Goal: Transaction & Acquisition: Download file/media

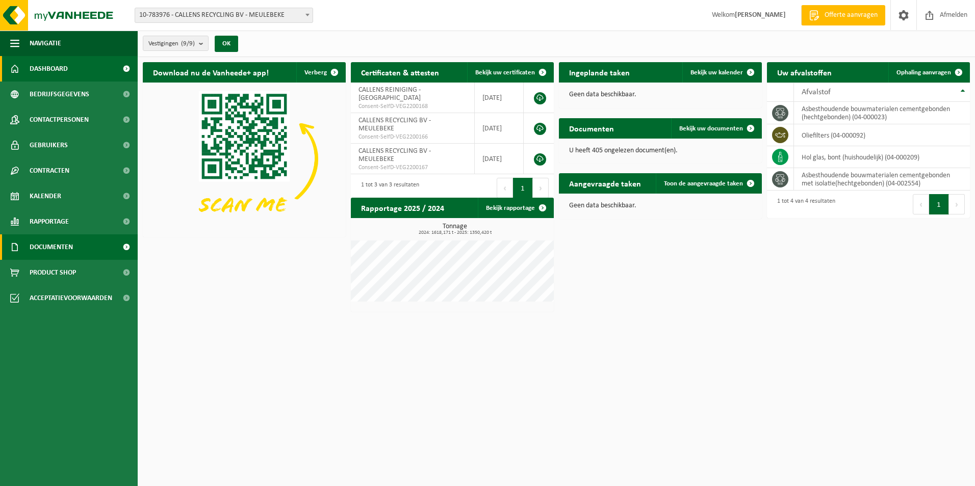
click at [63, 257] on span "Documenten" at bounding box center [51, 247] width 43 height 25
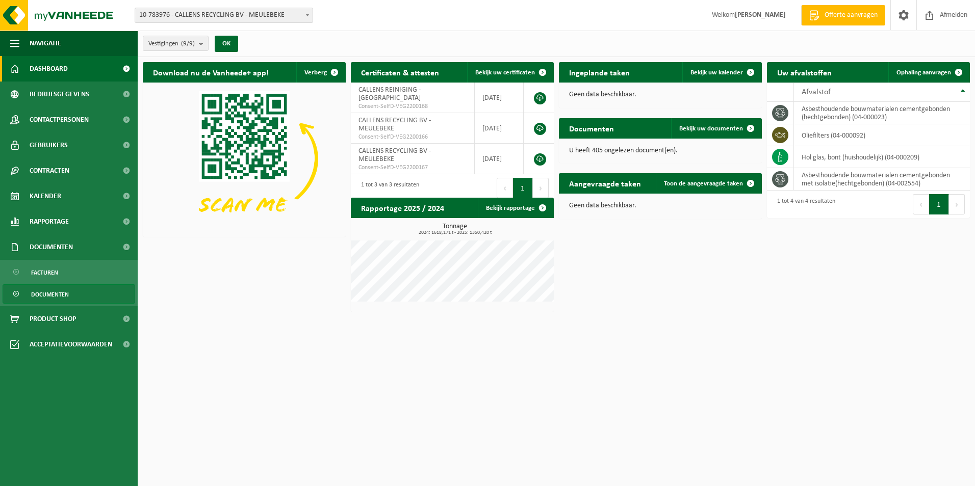
click at [53, 290] on span "Documenten" at bounding box center [50, 294] width 38 height 19
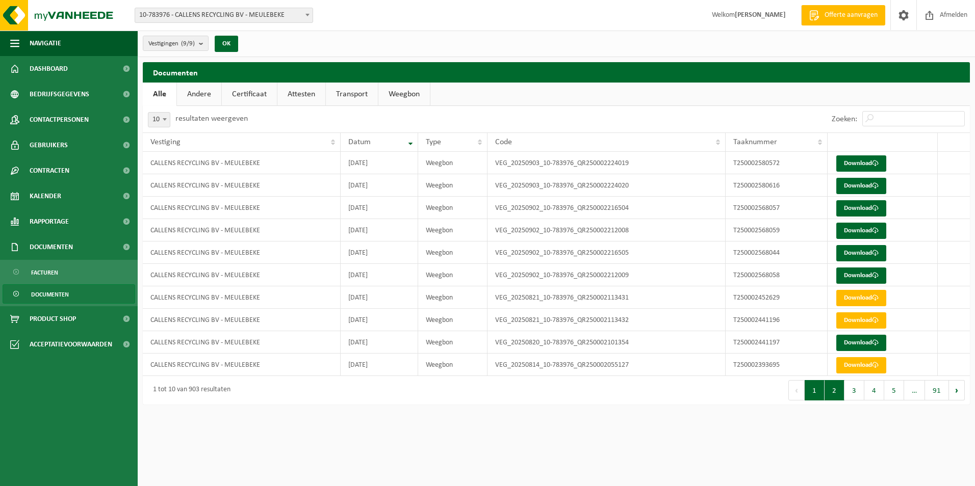
click at [832, 398] on button "2" at bounding box center [834, 390] width 20 height 20
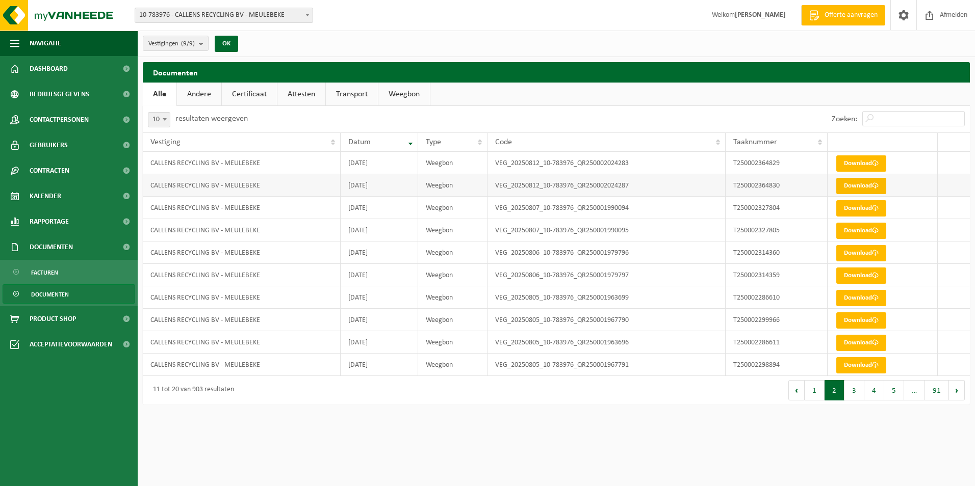
click at [855, 185] on link "Download" at bounding box center [861, 186] width 50 height 16
drag, startPoint x: 156, startPoint y: 119, endPoint x: 160, endPoint y: 124, distance: 5.8
click at [156, 119] on span "10" at bounding box center [158, 120] width 21 height 14
select select "25"
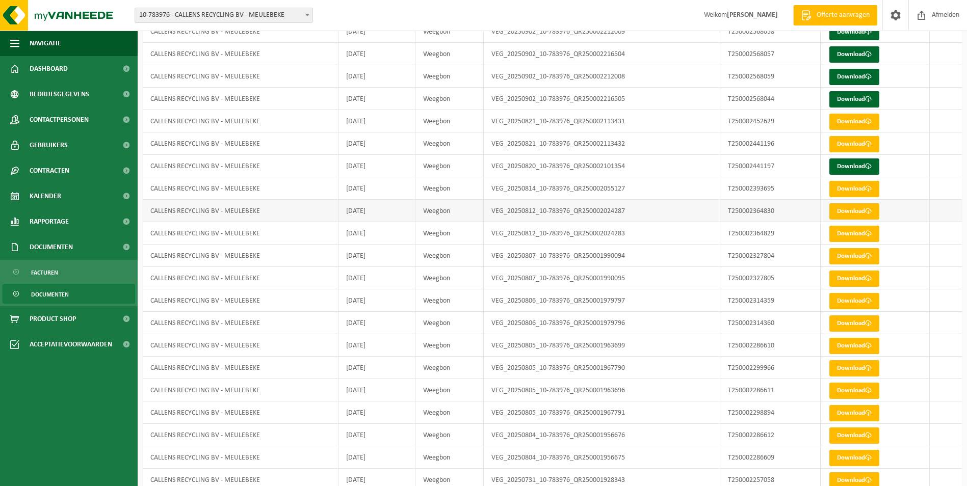
scroll to position [163, 0]
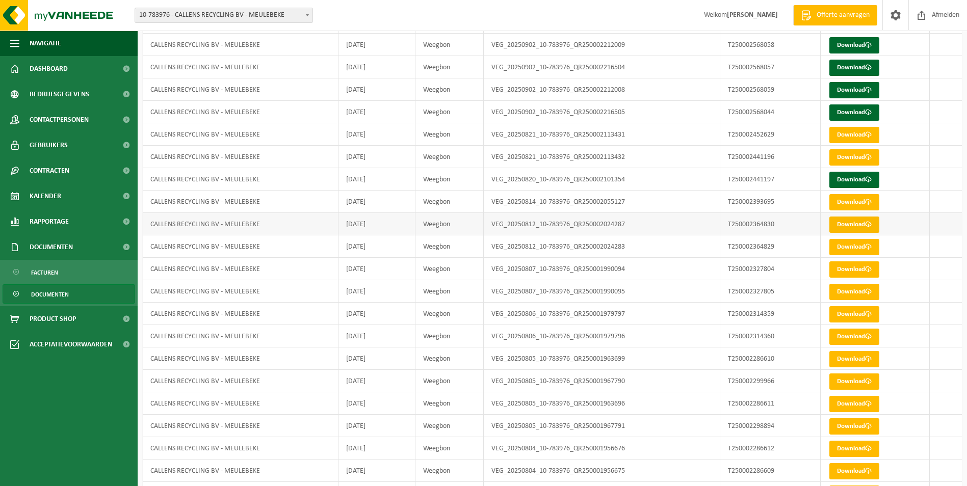
click at [864, 224] on link "Download" at bounding box center [854, 225] width 50 height 16
click at [839, 250] on link "Download" at bounding box center [854, 247] width 50 height 16
click at [840, 201] on link "Download" at bounding box center [854, 202] width 50 height 16
click at [843, 248] on link "Download" at bounding box center [854, 247] width 50 height 16
click at [838, 223] on link "Download" at bounding box center [854, 225] width 50 height 16
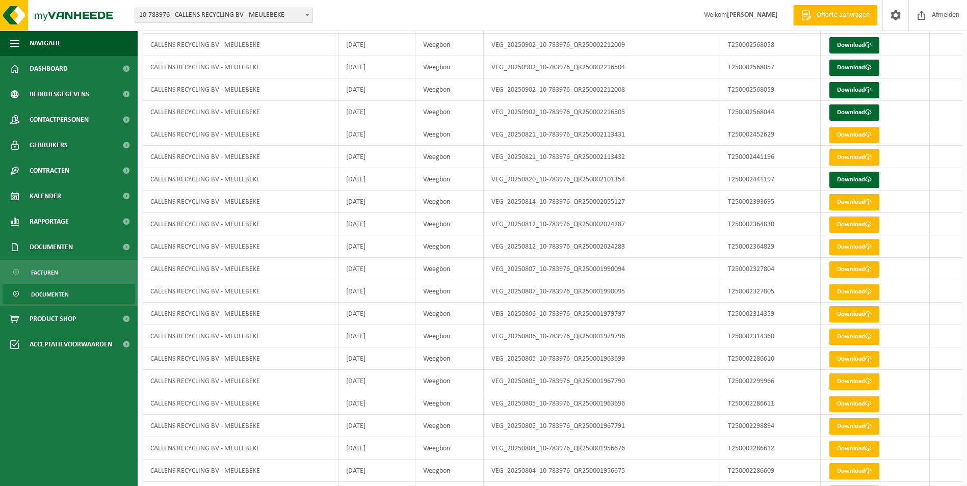
click at [225, 15] on span "10-783976 - CALLENS RECYCLING BV - MEULEBEKE" at bounding box center [223, 15] width 177 height 14
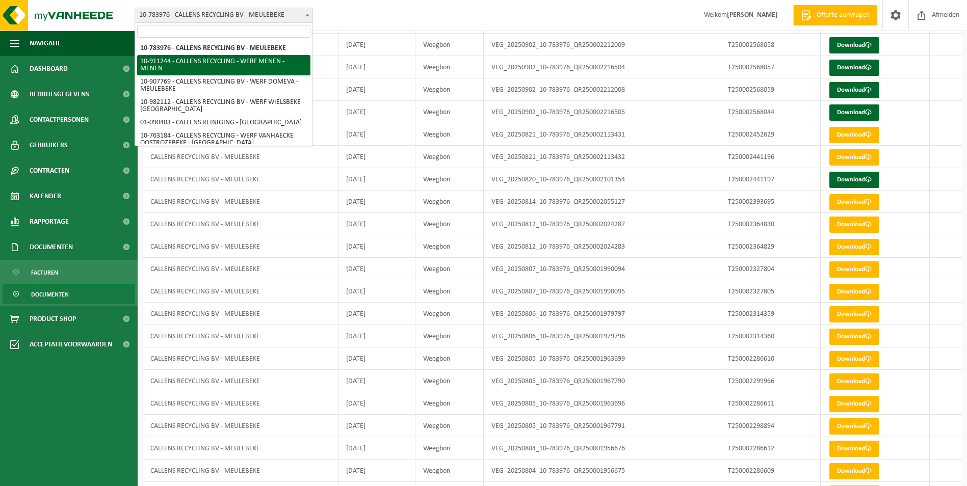
select select "125021"
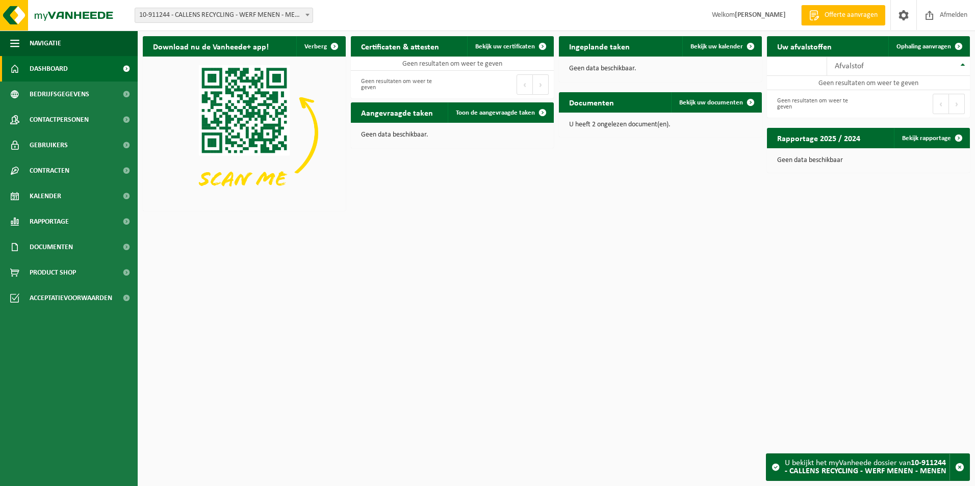
click at [270, 17] on span "10-911244 - CALLENS RECYCLING - WERF MENEN - MENEN" at bounding box center [223, 15] width 177 height 14
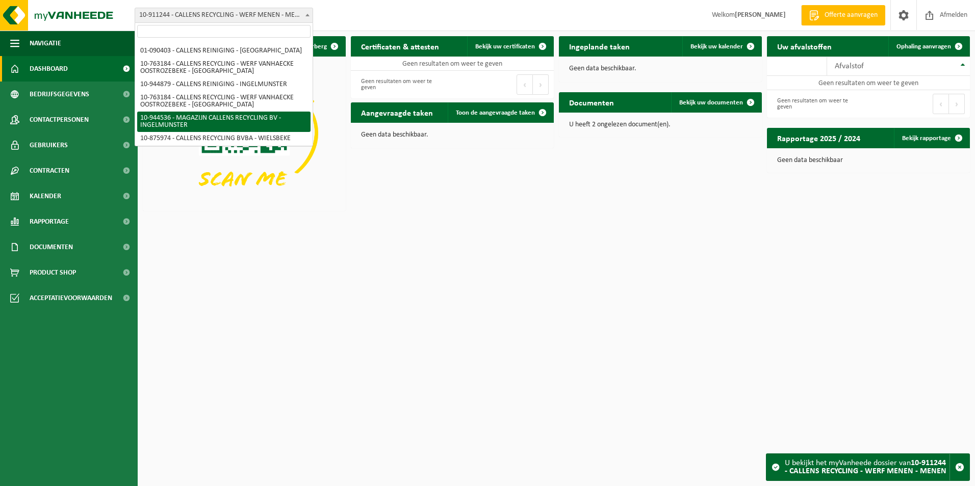
scroll to position [73, 0]
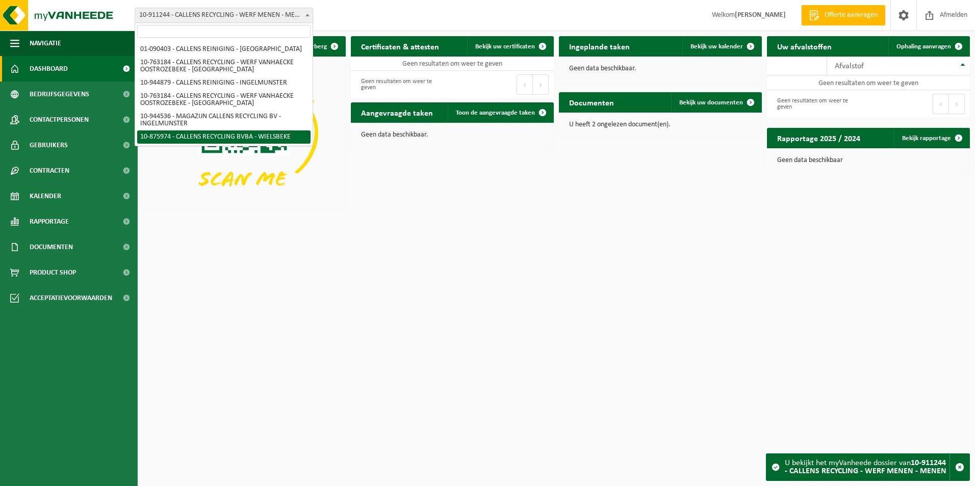
drag, startPoint x: 224, startPoint y: 134, endPoint x: 184, endPoint y: 148, distance: 42.3
select select "114055"
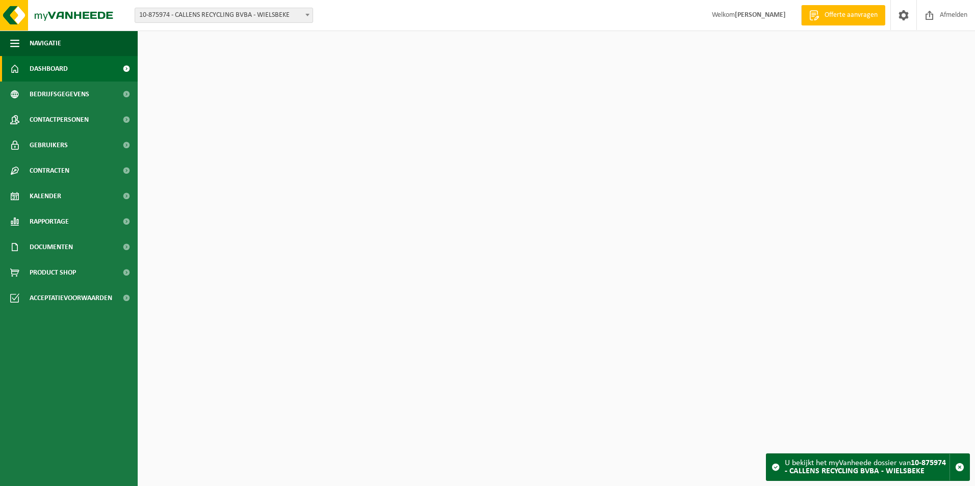
click at [63, 252] on span "Documenten" at bounding box center [51, 247] width 43 height 25
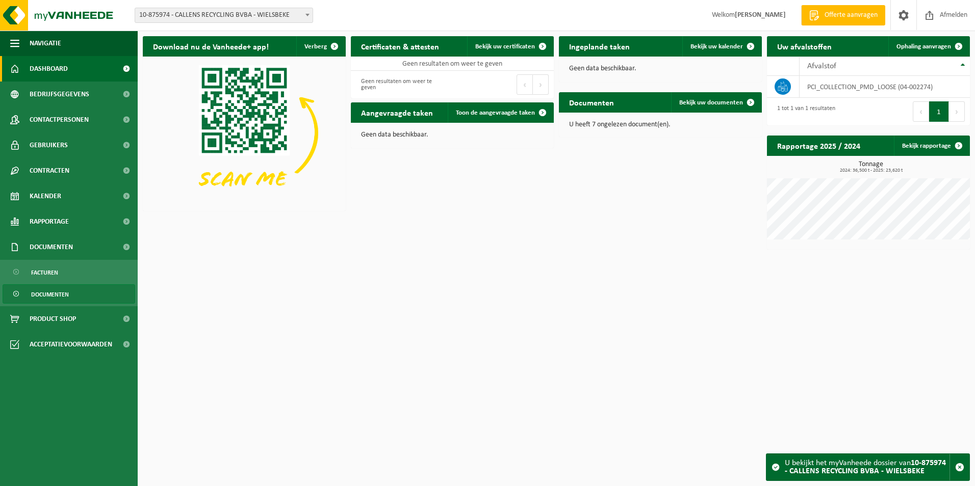
click at [45, 303] on link "Documenten" at bounding box center [69, 293] width 133 height 19
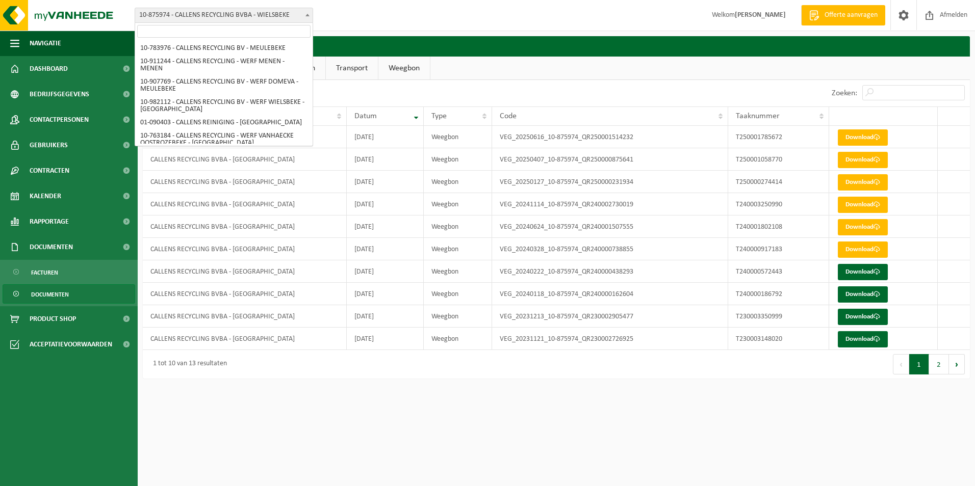
click at [228, 15] on span "10-875974 - CALLENS RECYCLING BVBA - WIELSBEKE" at bounding box center [223, 15] width 177 height 14
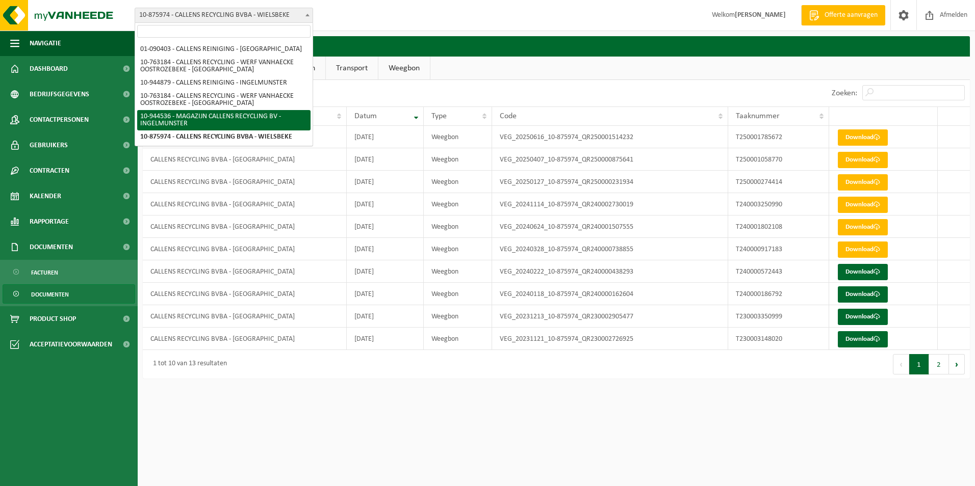
select select "140800"
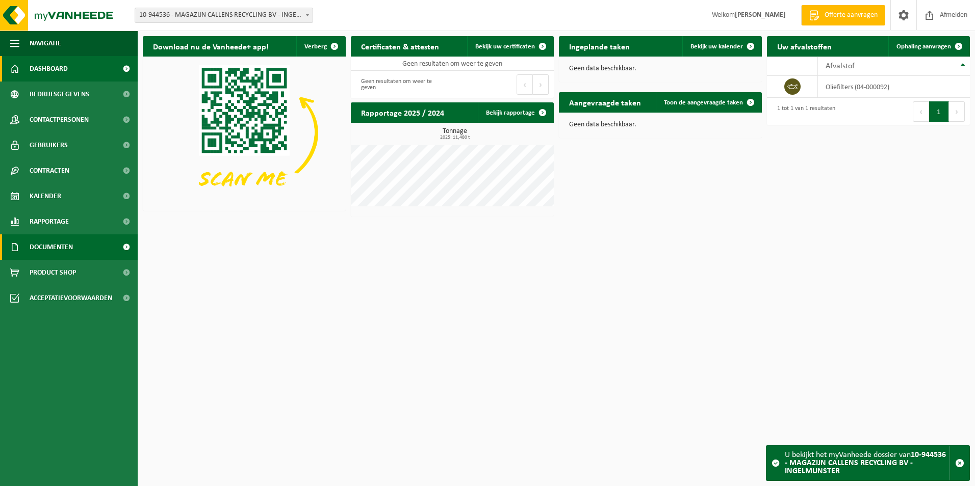
click at [88, 244] on link "Documenten" at bounding box center [69, 247] width 138 height 25
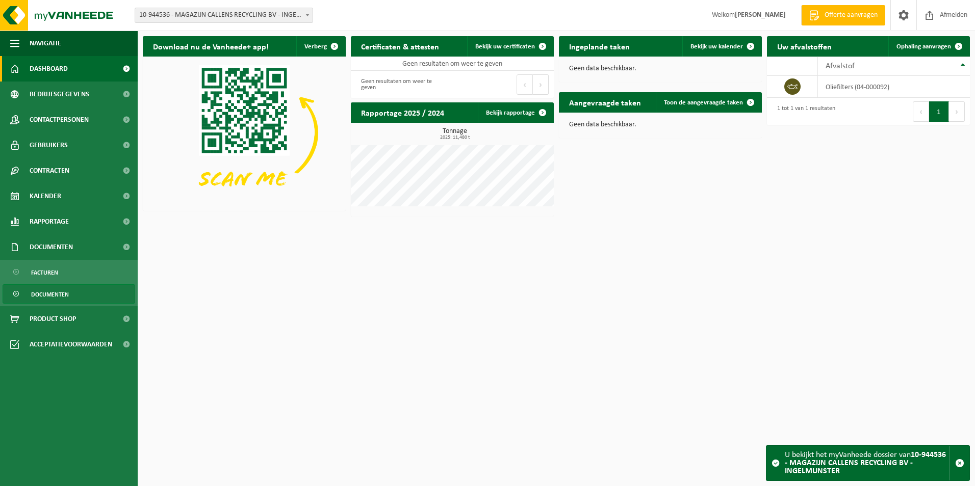
click at [66, 293] on span "Documenten" at bounding box center [50, 294] width 38 height 19
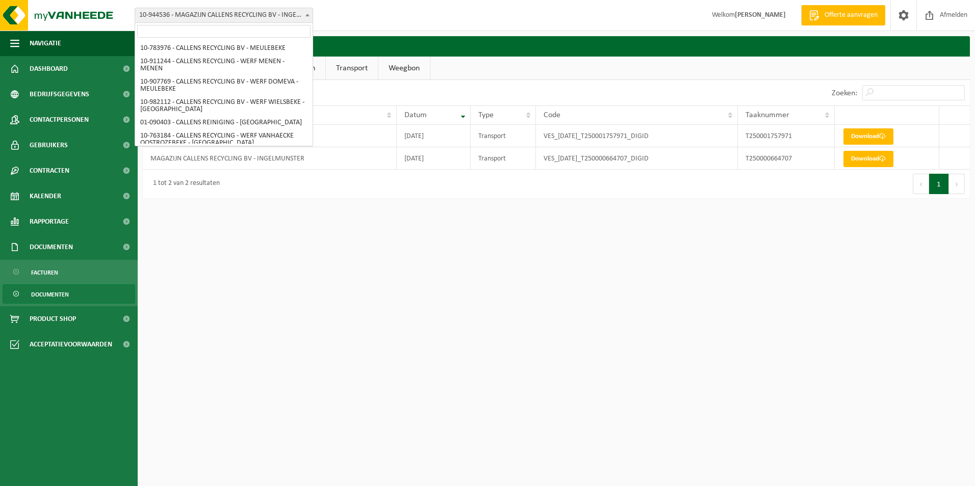
click at [273, 19] on span "10-944536 - MAGAZIJN CALLENS RECYCLING BV - INGELMUNSTER" at bounding box center [223, 15] width 177 height 14
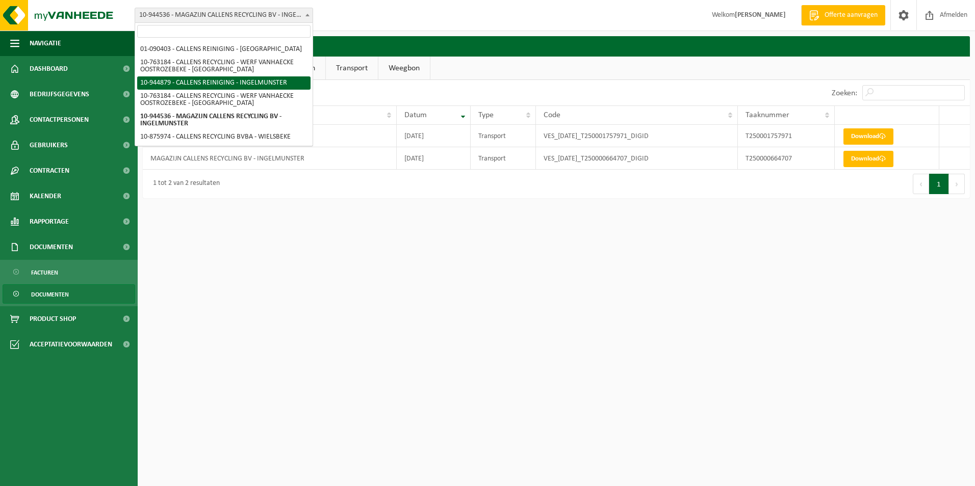
select select "140952"
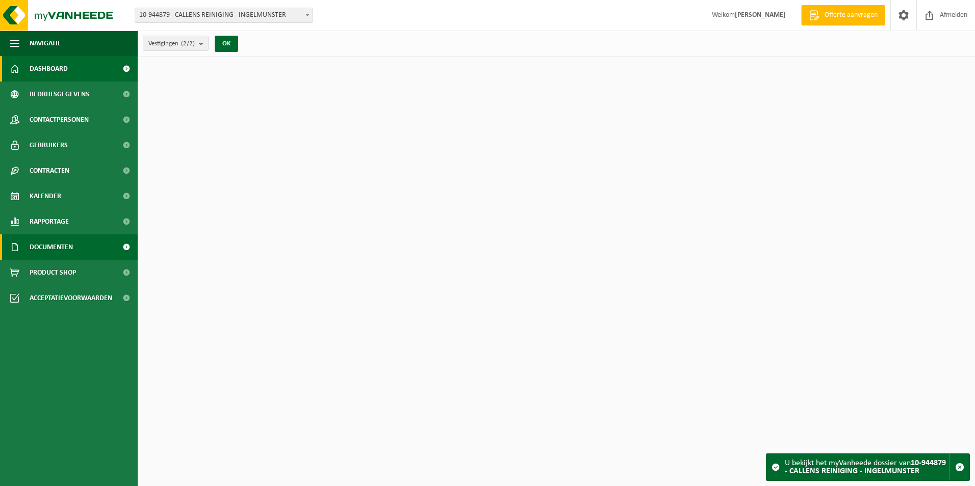
click at [105, 254] on link "Documenten" at bounding box center [69, 247] width 138 height 25
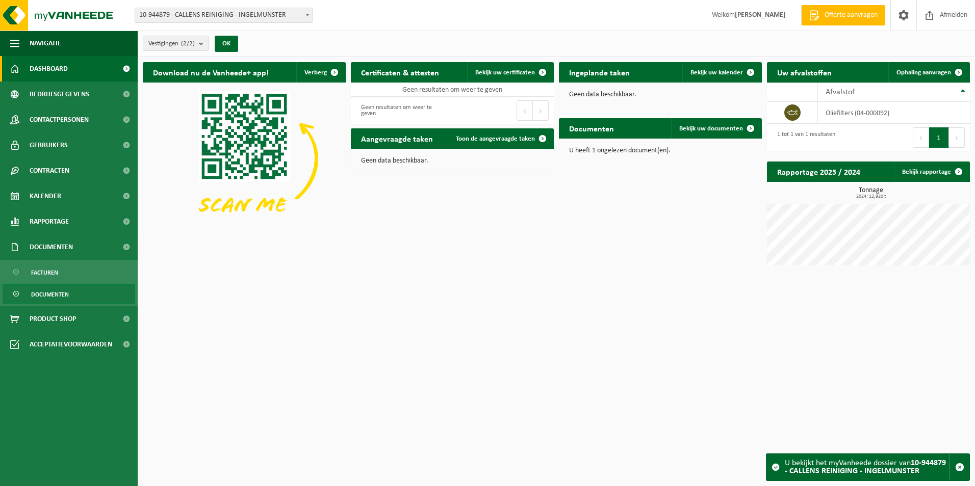
click at [74, 291] on link "Documenten" at bounding box center [69, 293] width 133 height 19
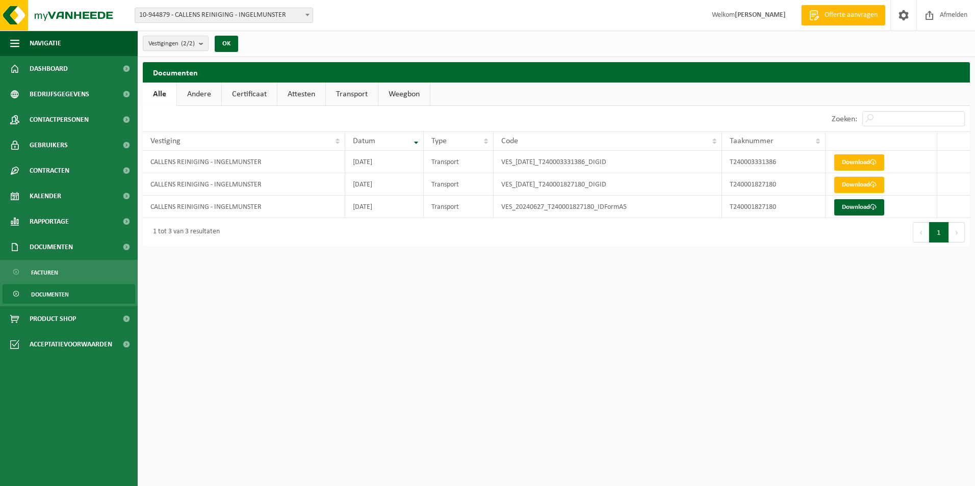
click at [244, 14] on span "10-944879 - CALLENS REINIGING - INGELMUNSTER" at bounding box center [223, 15] width 177 height 14
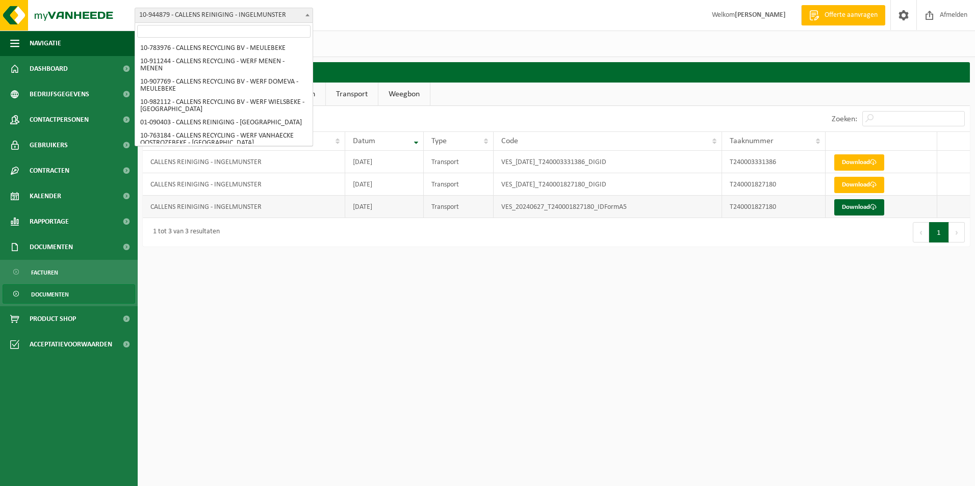
scroll to position [73, 0]
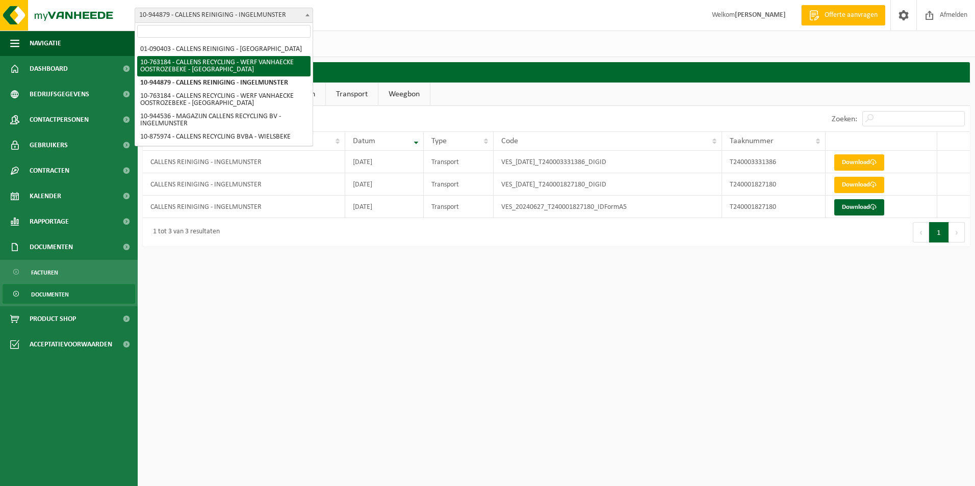
select select "12140"
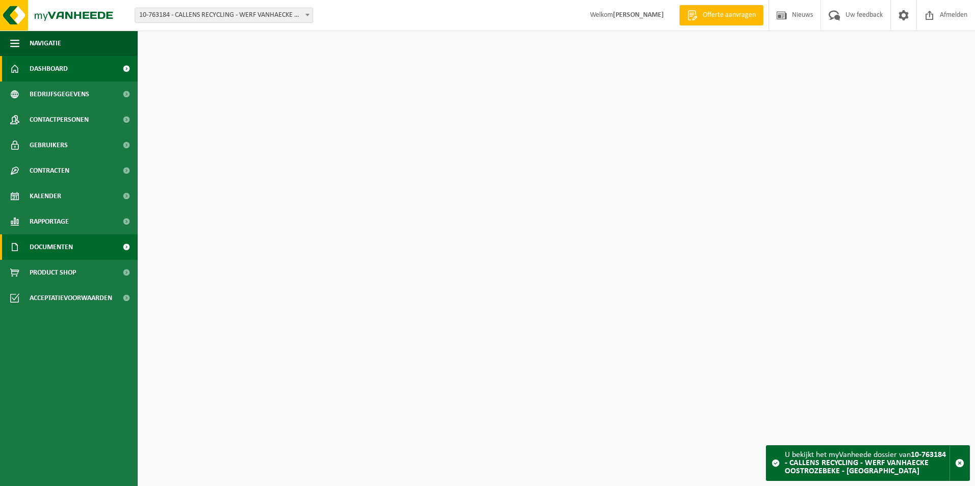
click at [76, 247] on link "Documenten" at bounding box center [69, 247] width 138 height 25
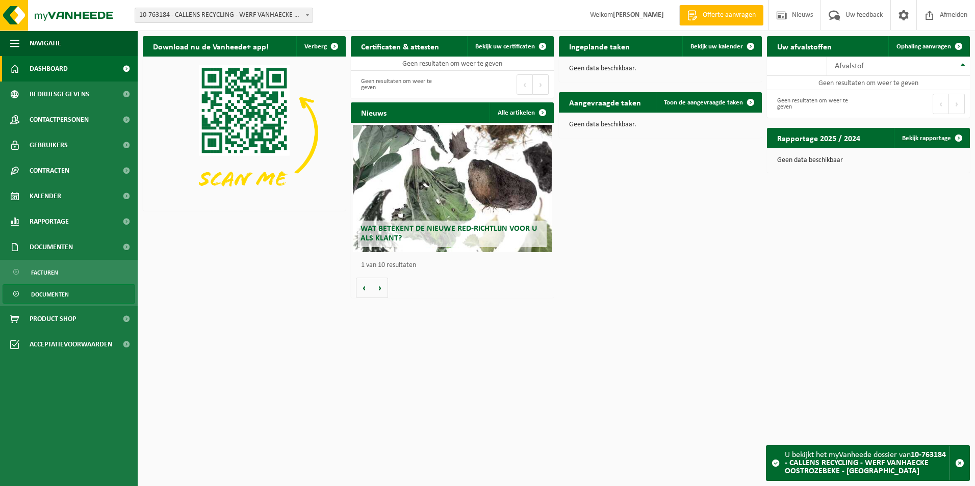
click at [81, 291] on link "Documenten" at bounding box center [69, 293] width 133 height 19
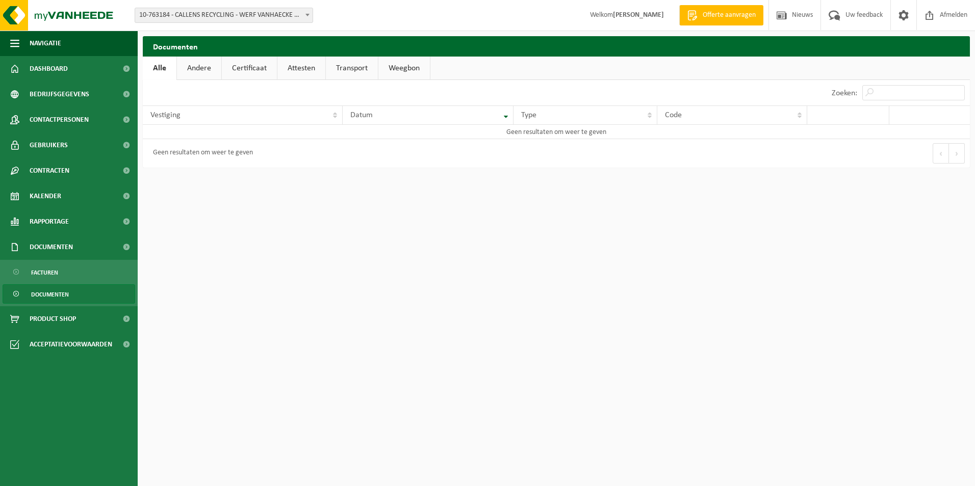
click at [256, 25] on div "Vestiging: 10-783976 - CALLENS RECYCLING BV - [GEOGRAPHIC_DATA] 10-911244 - CAL…" at bounding box center [487, 15] width 975 height 31
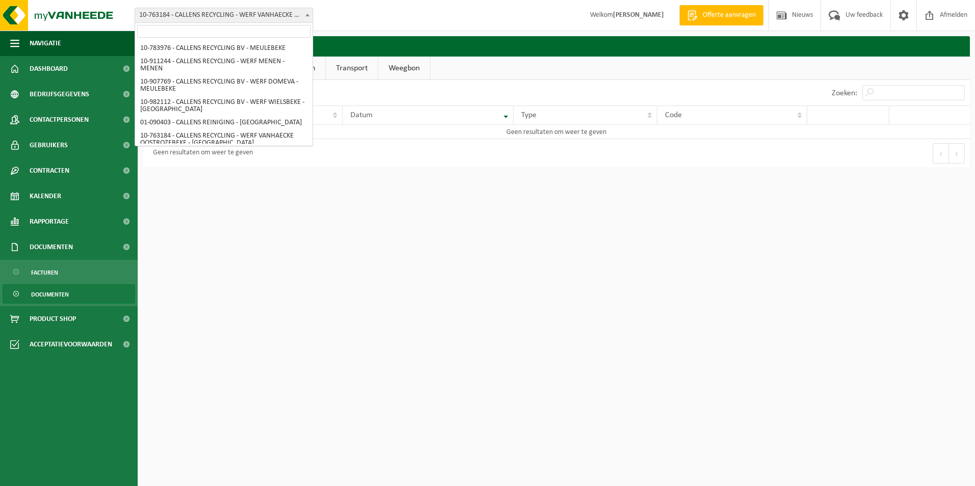
click at [257, 21] on span "10-763184 - CALLENS RECYCLING - WERF VANHAECKE OOSTROZEBEKE - [GEOGRAPHIC_DATA]" at bounding box center [223, 15] width 177 height 14
select select "27653"
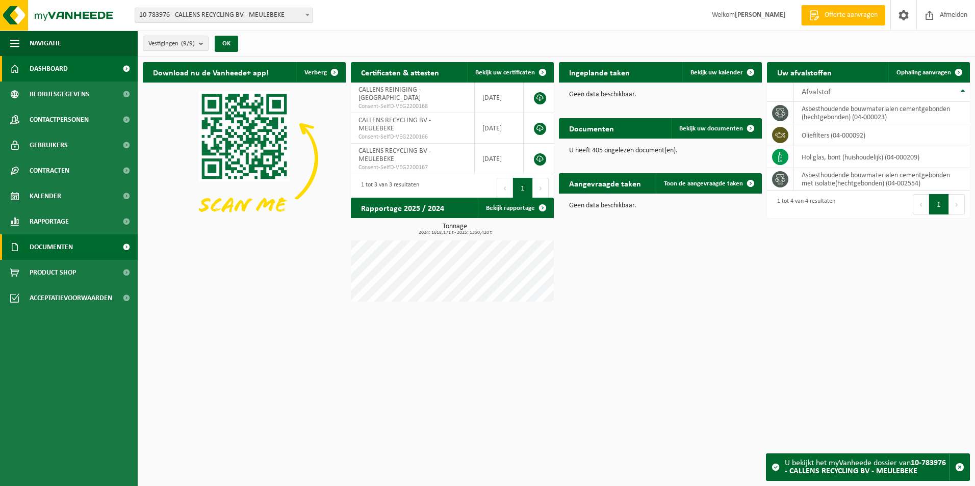
click at [88, 253] on link "Documenten" at bounding box center [69, 247] width 138 height 25
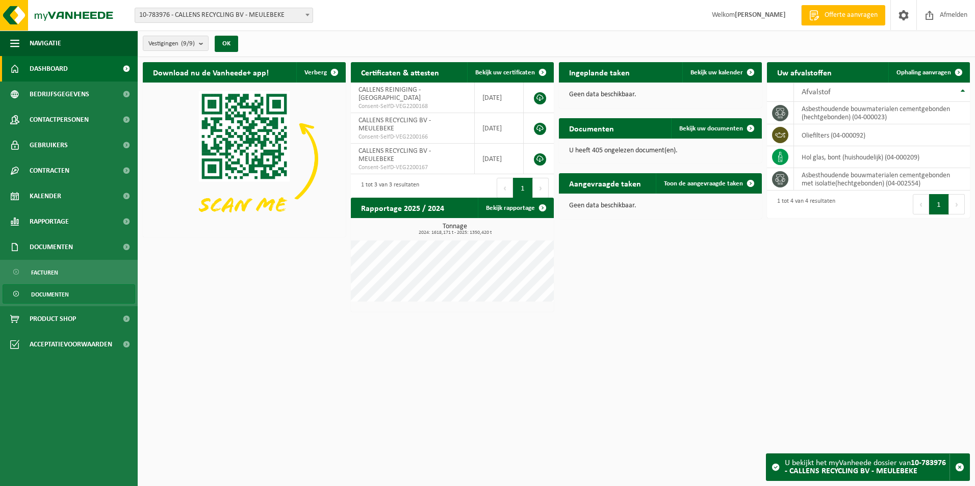
click at [92, 291] on link "Documenten" at bounding box center [69, 293] width 133 height 19
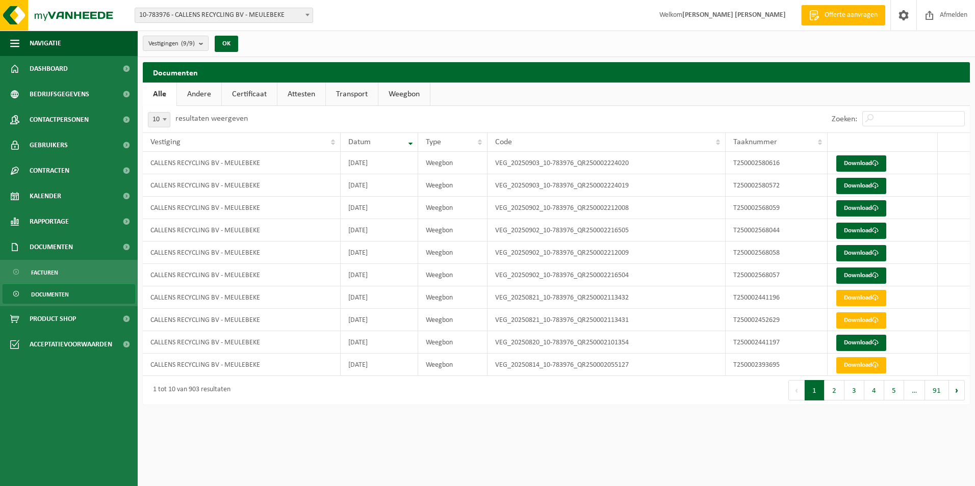
click at [172, 121] on div "10 25 50 100 10 resultaten weergeven" at bounding box center [198, 119] width 110 height 27
click at [163, 126] on span "10" at bounding box center [158, 120] width 21 height 14
select select "25"
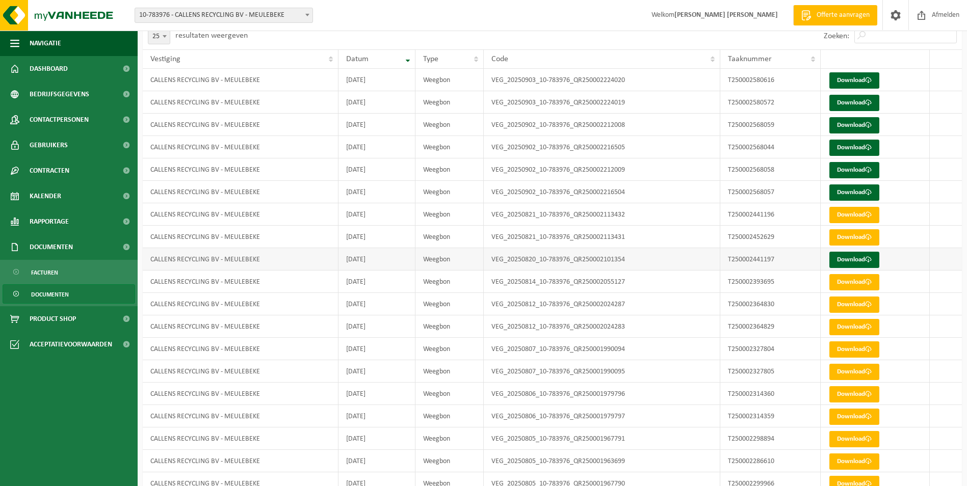
scroll to position [204, 0]
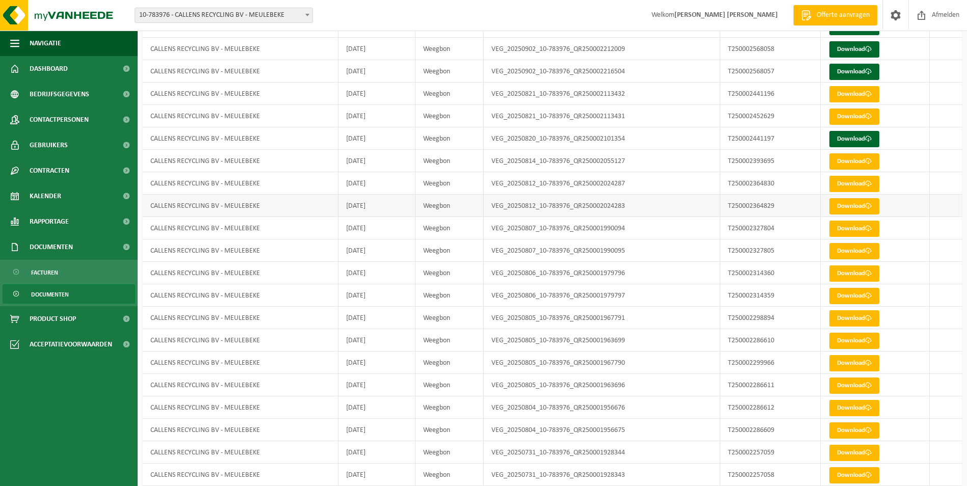
click at [469, 204] on td "Weegbon" at bounding box center [450, 206] width 68 height 22
click at [868, 164] on span at bounding box center [868, 161] width 7 height 7
click at [840, 222] on link "Download" at bounding box center [854, 229] width 50 height 16
click at [866, 247] on link "Download" at bounding box center [854, 251] width 50 height 16
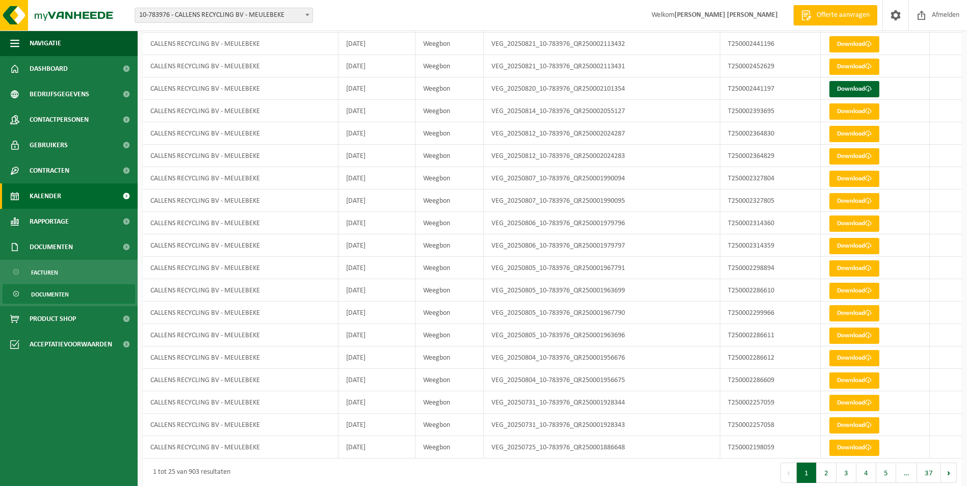
scroll to position [255, 0]
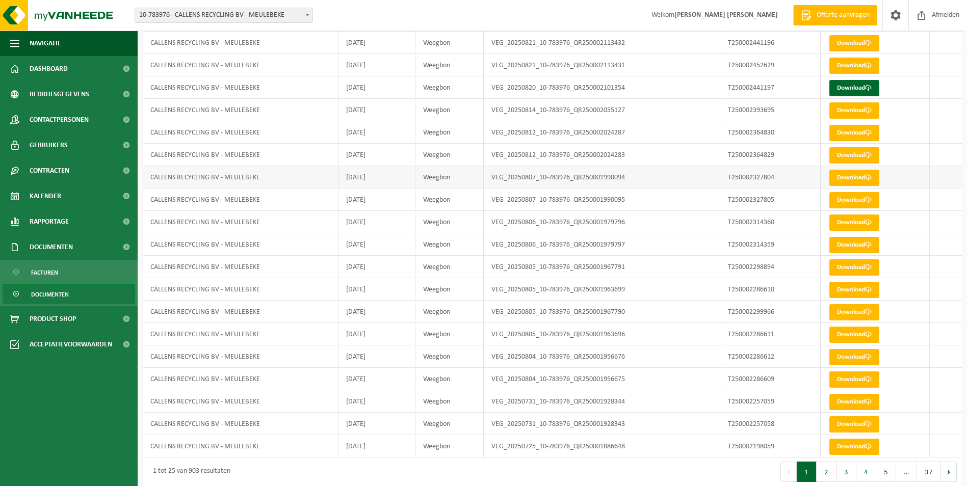
click at [372, 181] on td "[DATE]" at bounding box center [377, 177] width 77 height 22
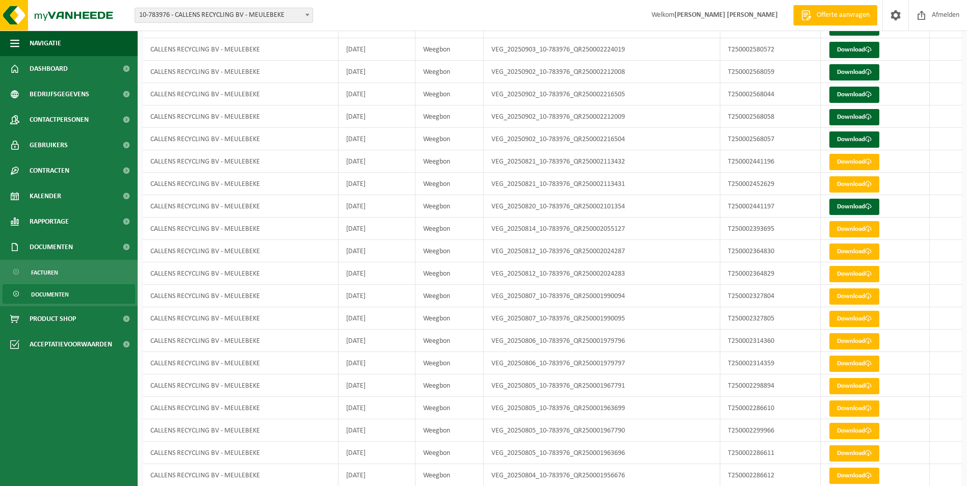
scroll to position [0, 0]
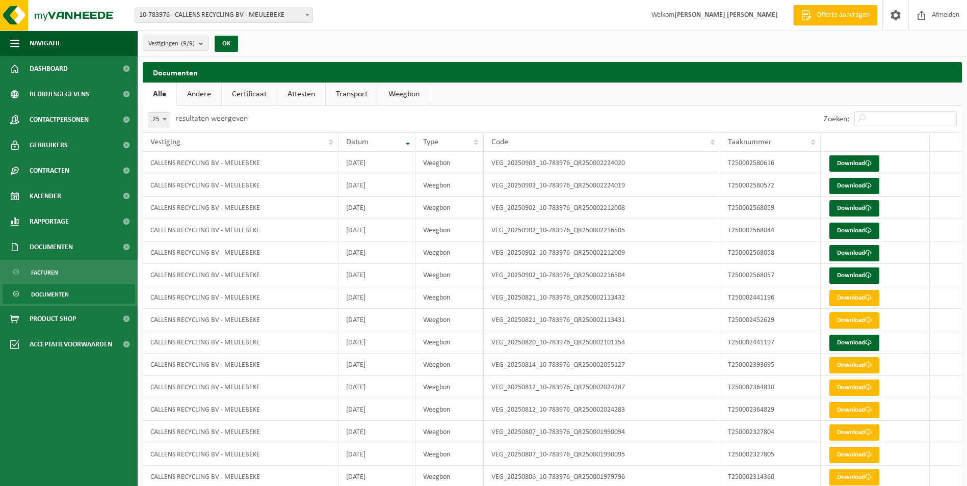
click at [198, 96] on link "Andere" at bounding box center [199, 94] width 44 height 23
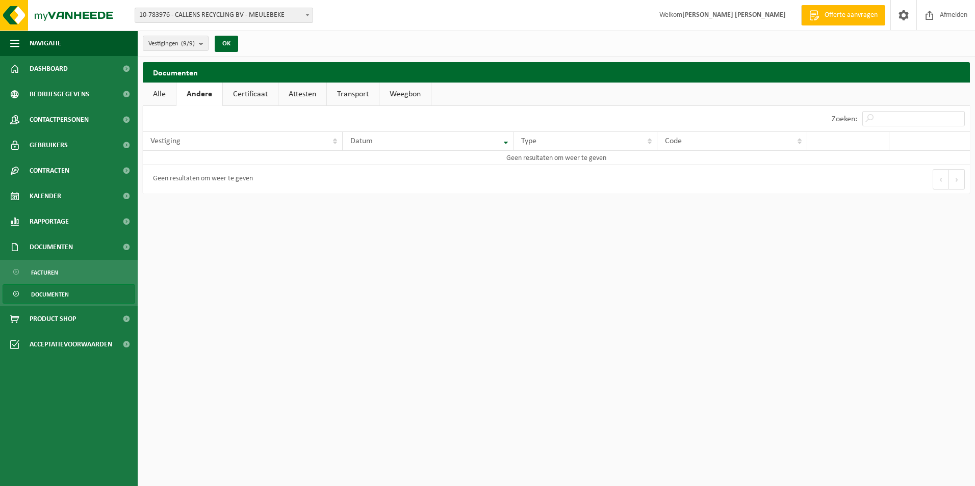
click at [248, 98] on link "Certificaat" at bounding box center [250, 94] width 55 height 23
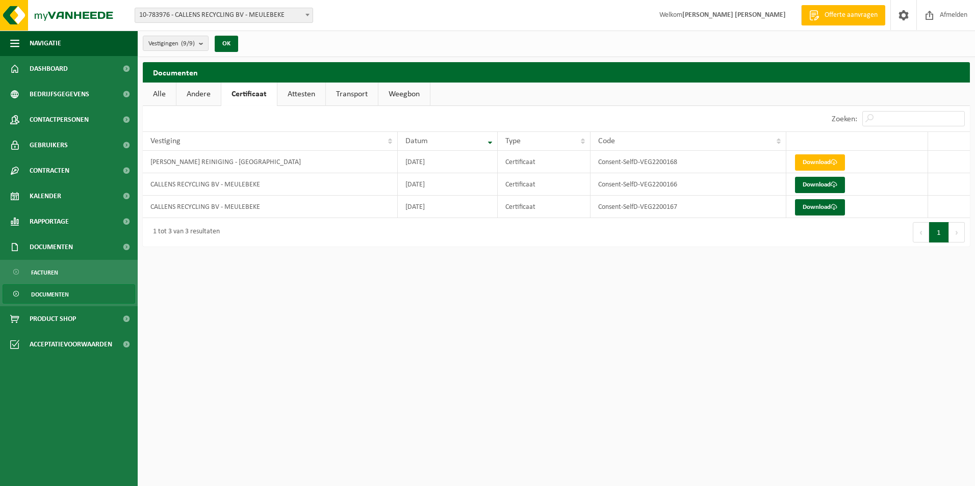
click at [298, 98] on link "Attesten" at bounding box center [301, 94] width 48 height 23
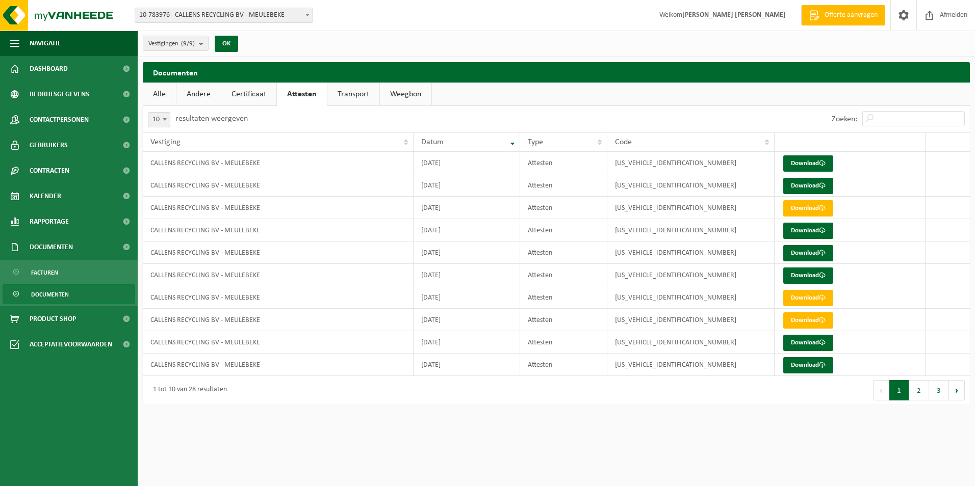
click at [346, 96] on link "Transport" at bounding box center [353, 94] width 52 height 23
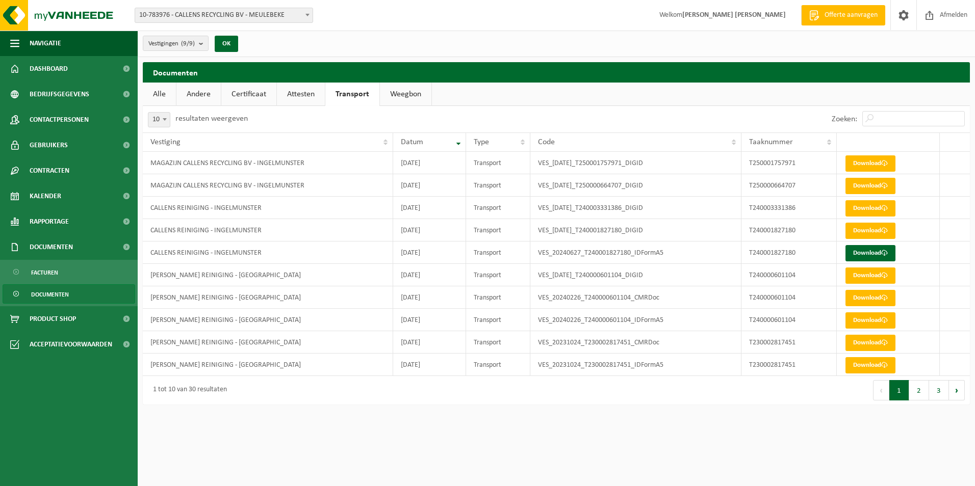
click at [401, 97] on link "Weegbon" at bounding box center [405, 94] width 51 height 23
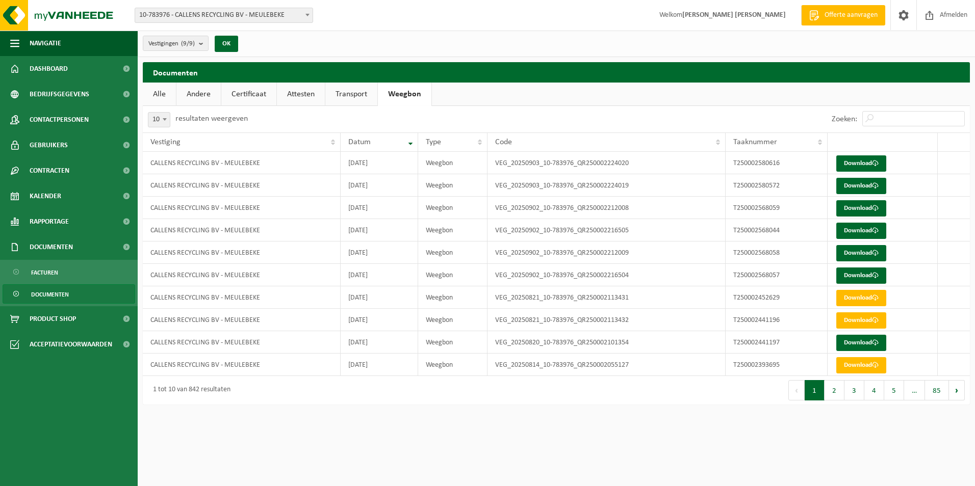
click at [165, 119] on b at bounding box center [165, 119] width 4 height 3
select select "25"
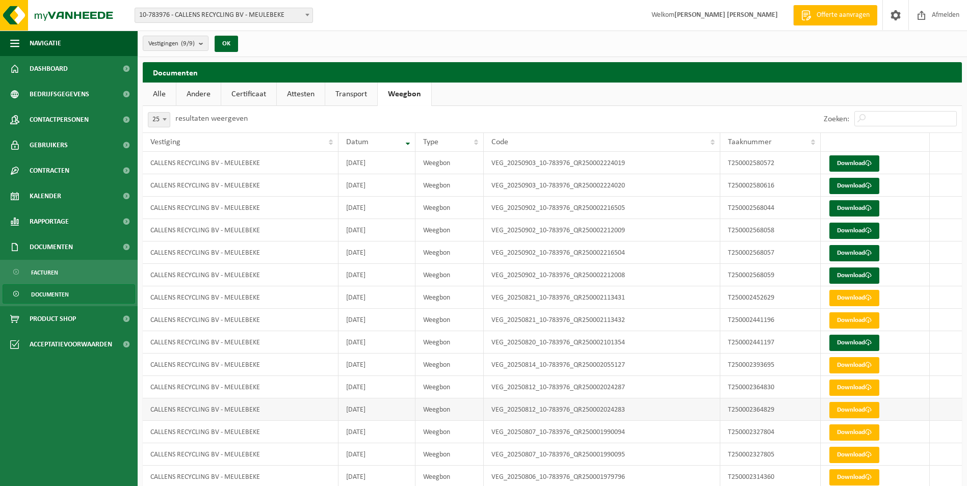
click at [400, 415] on td "[DATE]" at bounding box center [377, 410] width 77 height 22
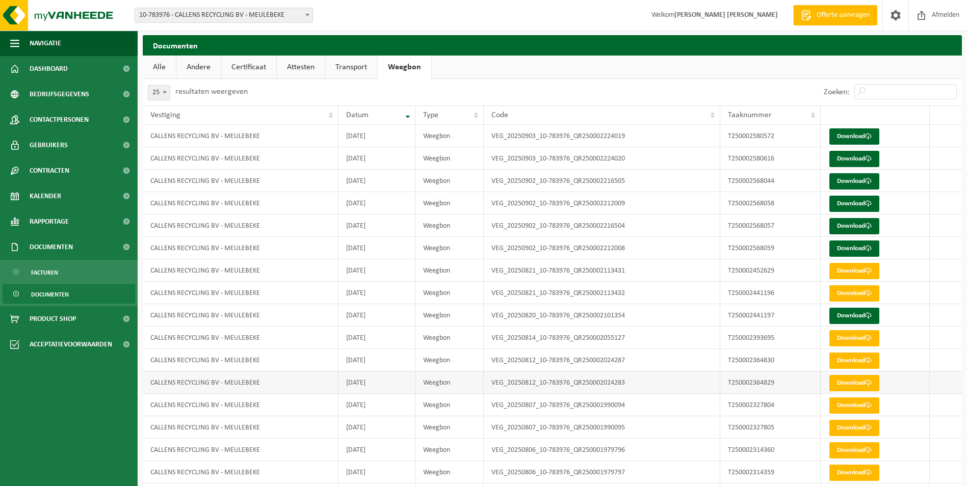
scroll to position [51, 0]
